Goal: Transaction & Acquisition: Purchase product/service

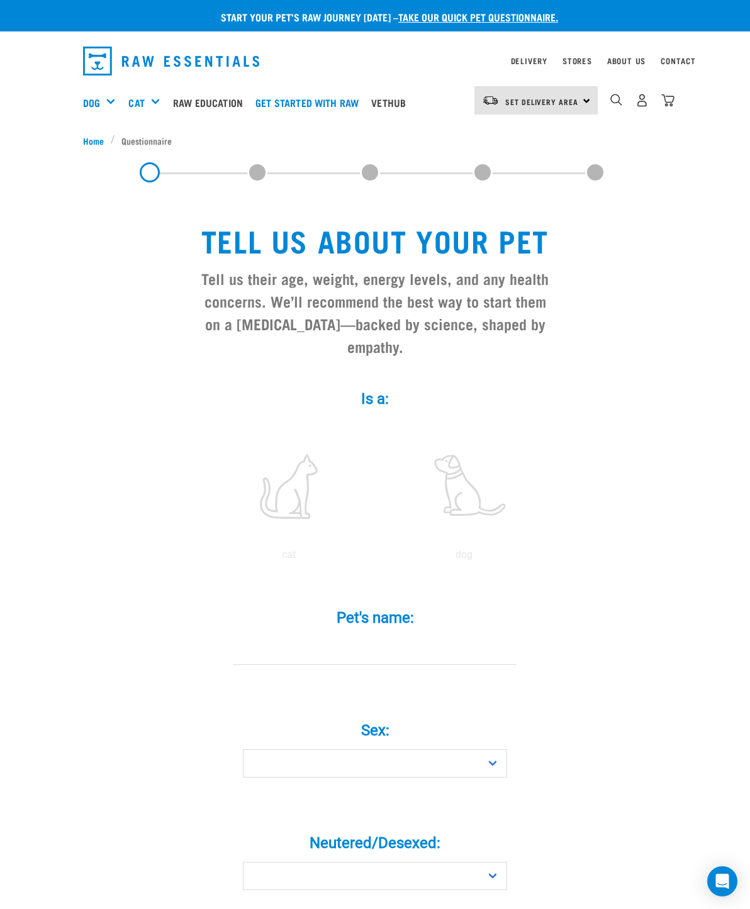
click at [584, 58] on link "Stores" at bounding box center [577, 60] width 30 height 4
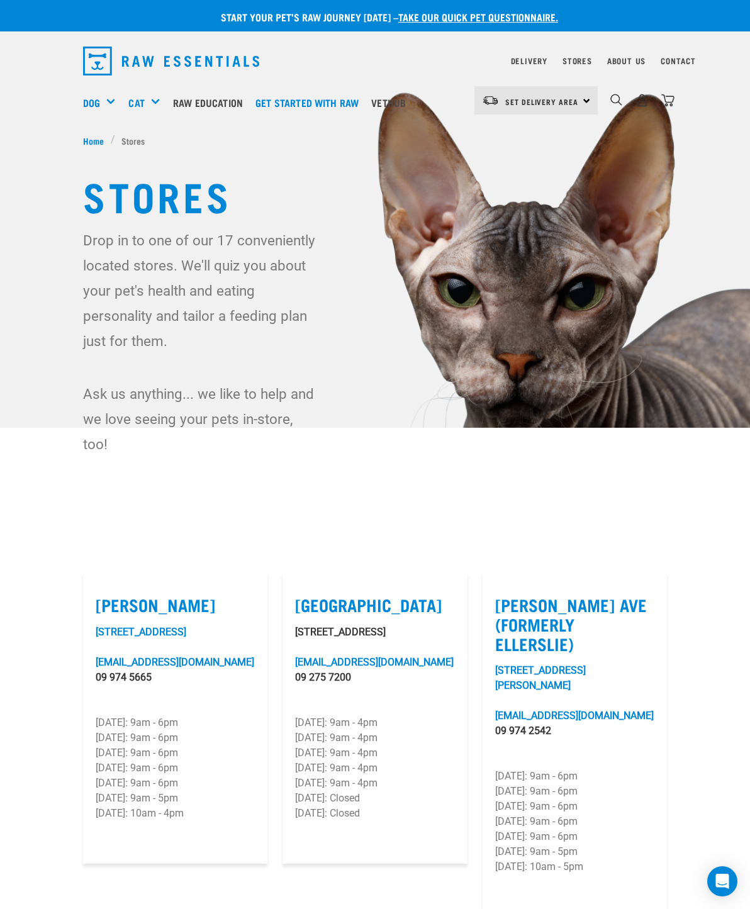
click at [0, 0] on h5 "Get Started Packs" at bounding box center [0, 0] width 0 height 0
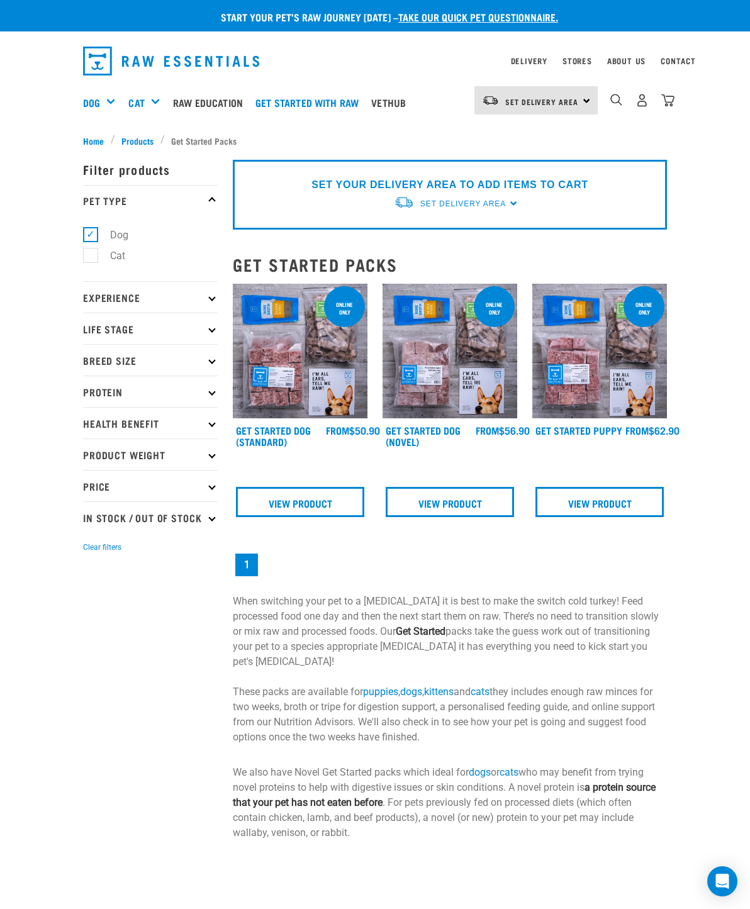
click at [481, 370] on img at bounding box center [449, 351] width 135 height 135
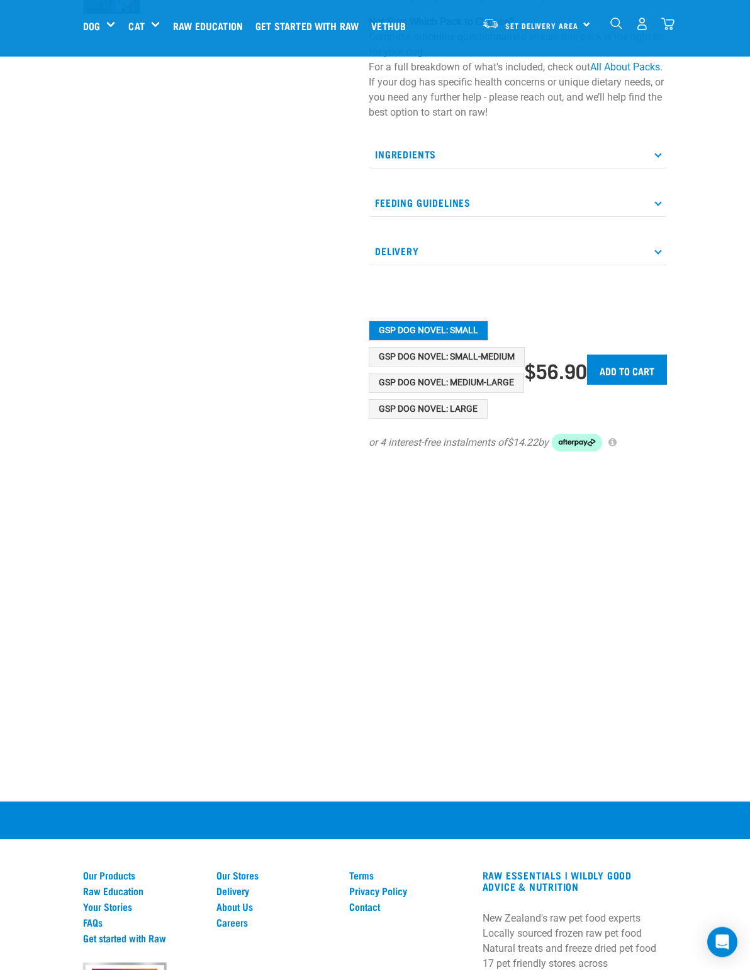
scroll to position [423, 0]
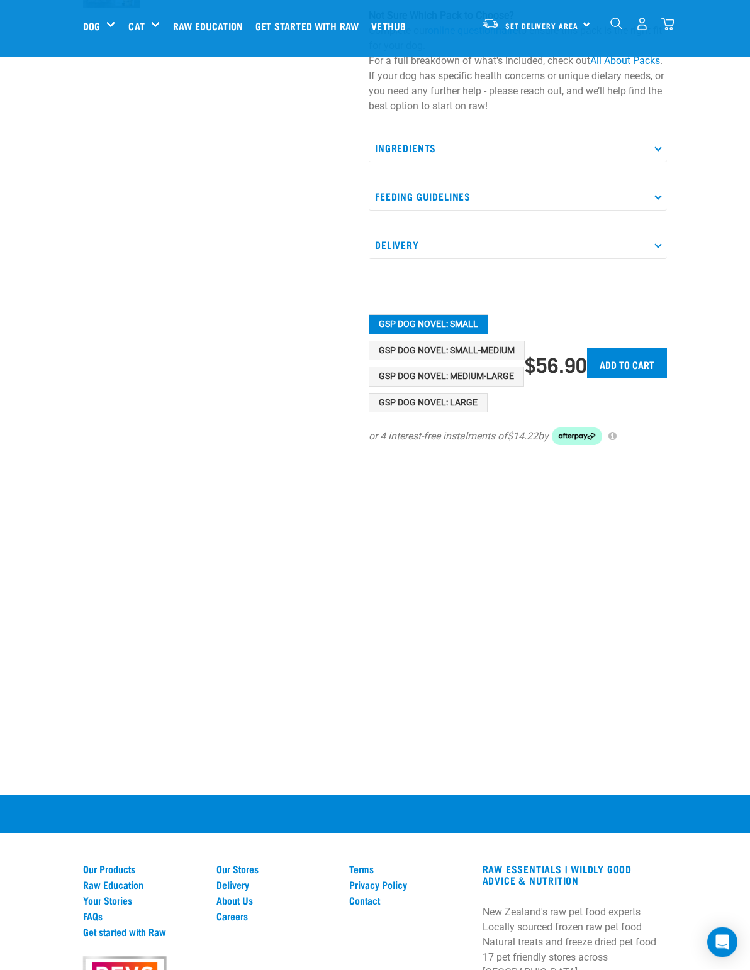
click at [372, 408] on button "GSP Dog Novel: Large" at bounding box center [428, 404] width 119 height 20
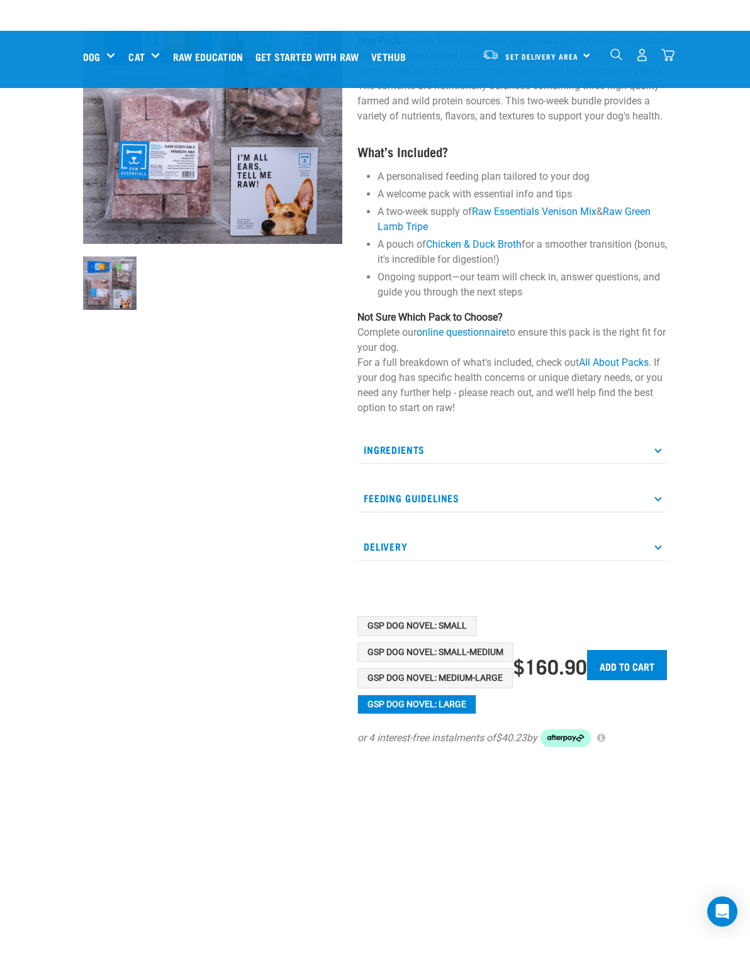
scroll to position [139, 0]
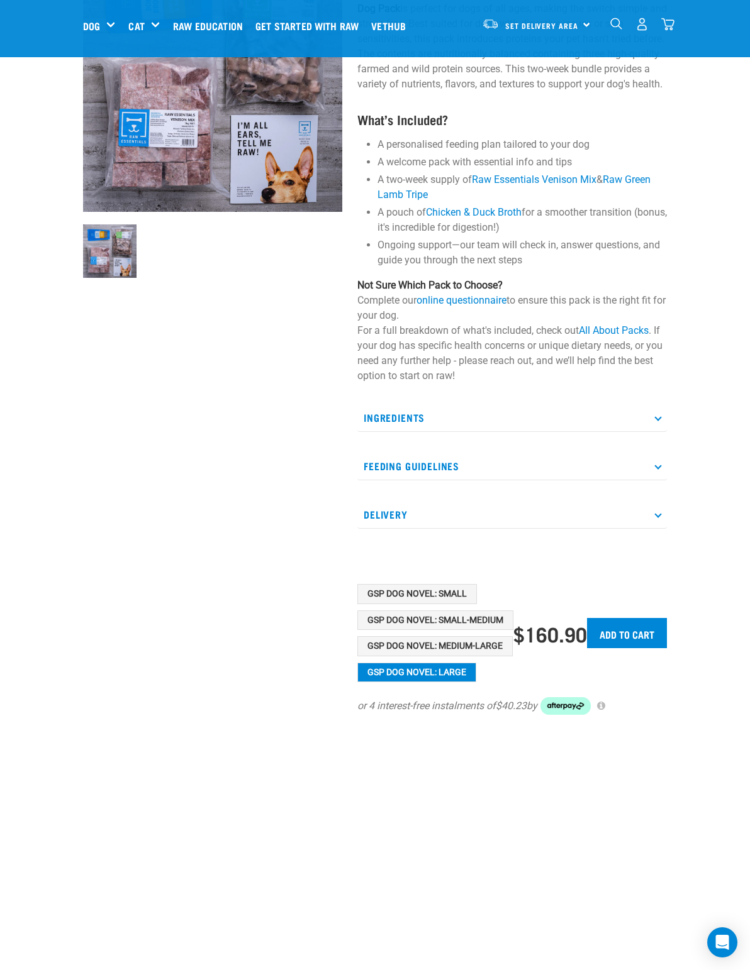
click at [455, 596] on button "GSP Dog Novel: Small" at bounding box center [416, 594] width 119 height 20
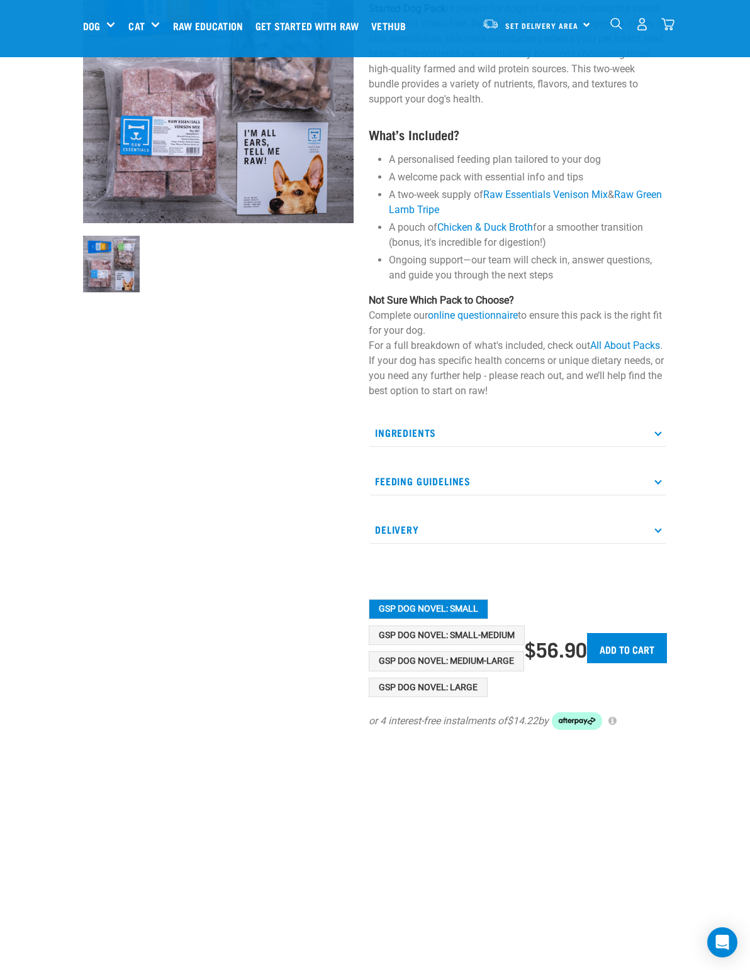
click at [469, 690] on button "GSP Dog Novel: Large" at bounding box center [428, 688] width 119 height 20
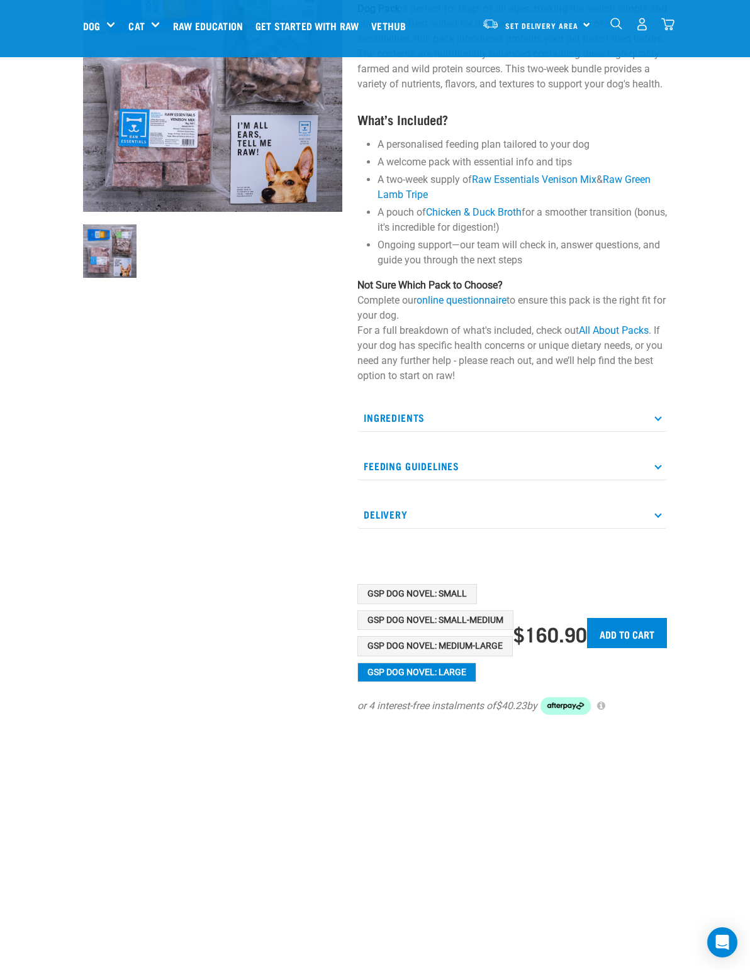
click at [658, 467] on icon at bounding box center [657, 465] width 7 height 7
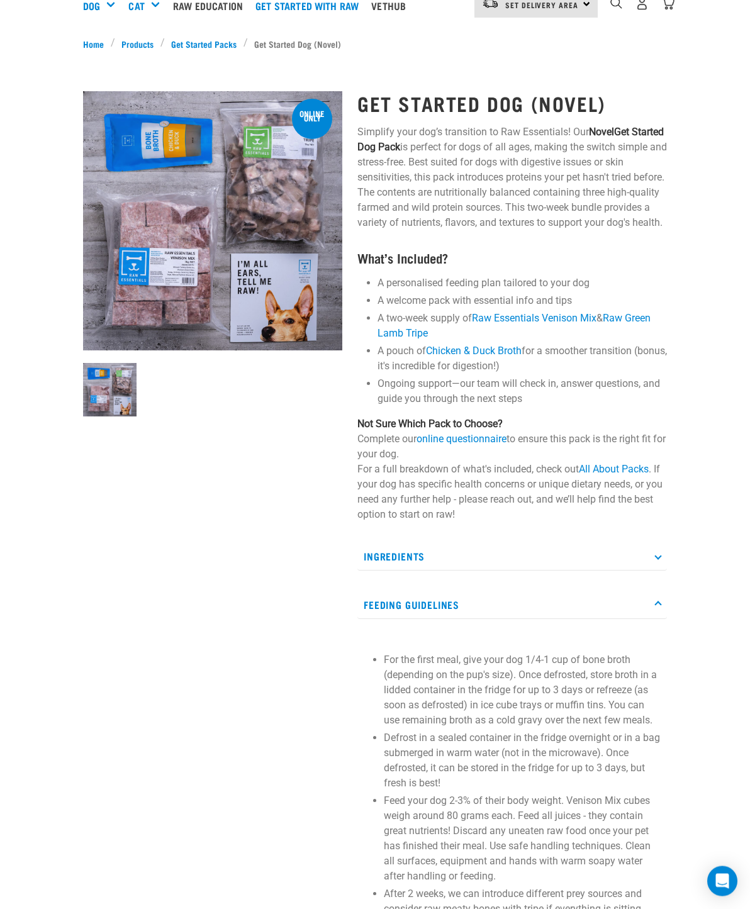
scroll to position [0, 0]
